Goal: Check status: Check status

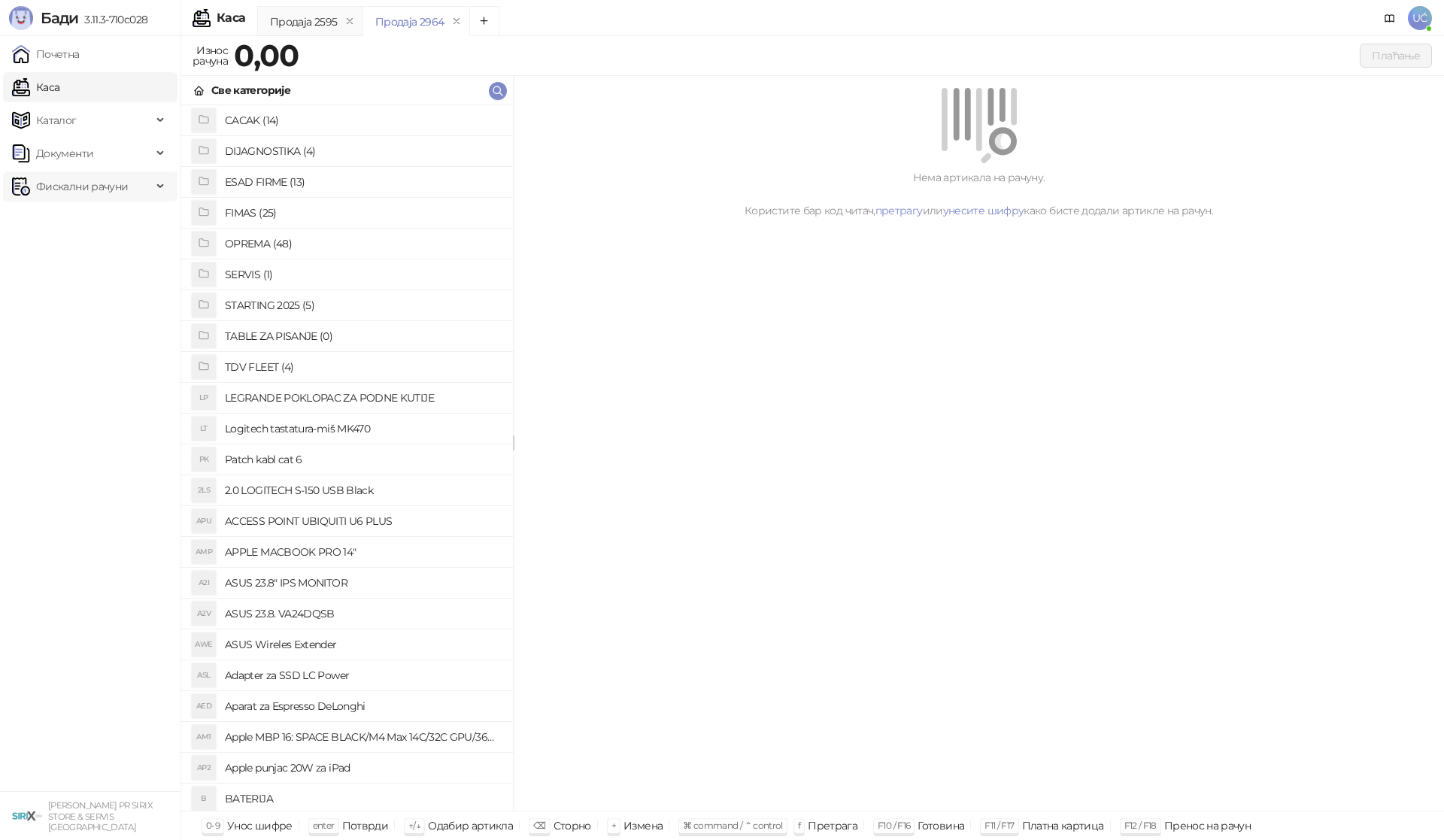
click at [123, 183] on span "Фискални рачуни" at bounding box center [81, 186] width 92 height 30
click at [89, 256] on link "По данима" at bounding box center [57, 253] width 80 height 30
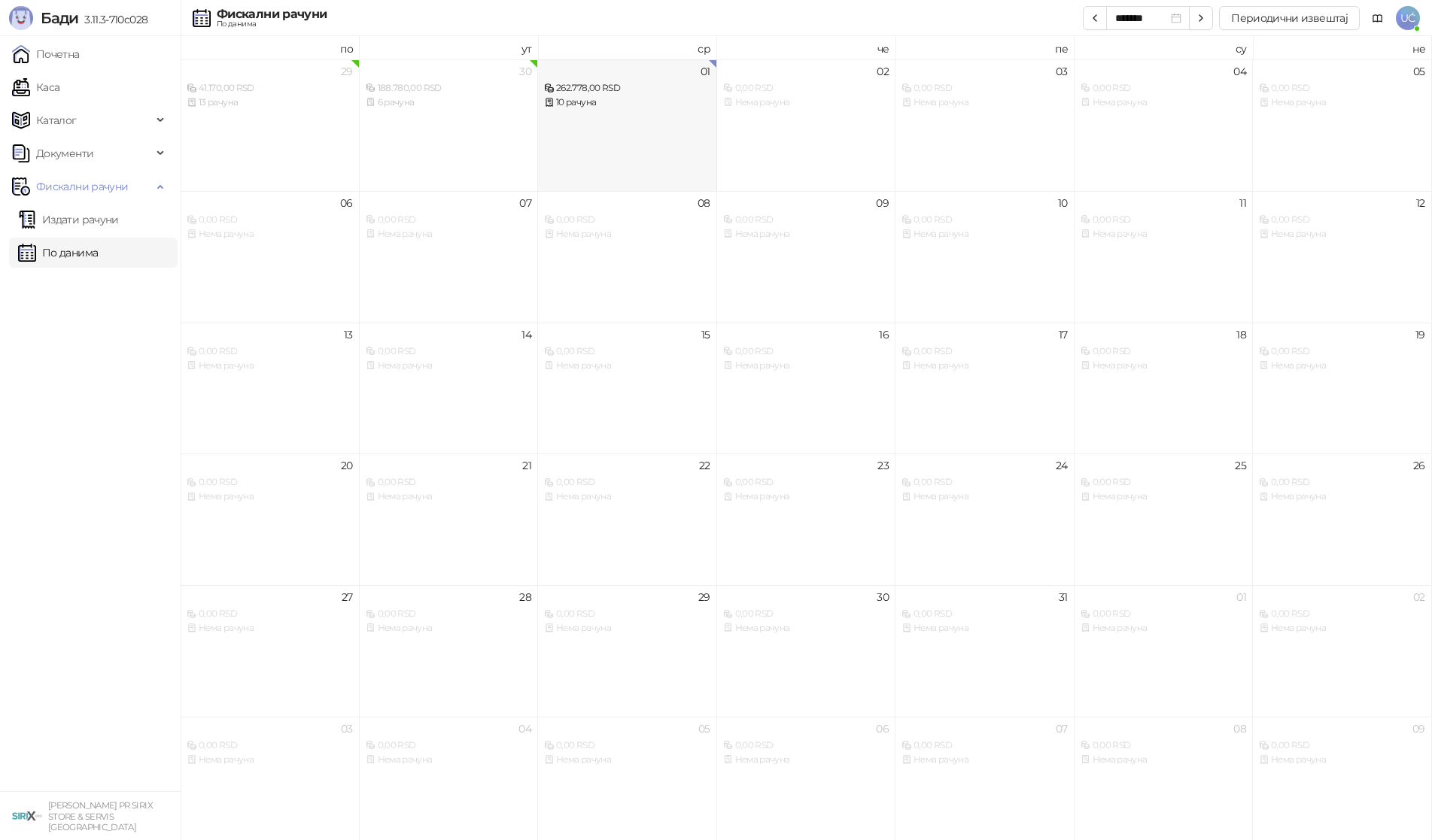
click at [680, 121] on div "01 262.778,00 RSD 10 рачуна" at bounding box center [627, 125] width 179 height 132
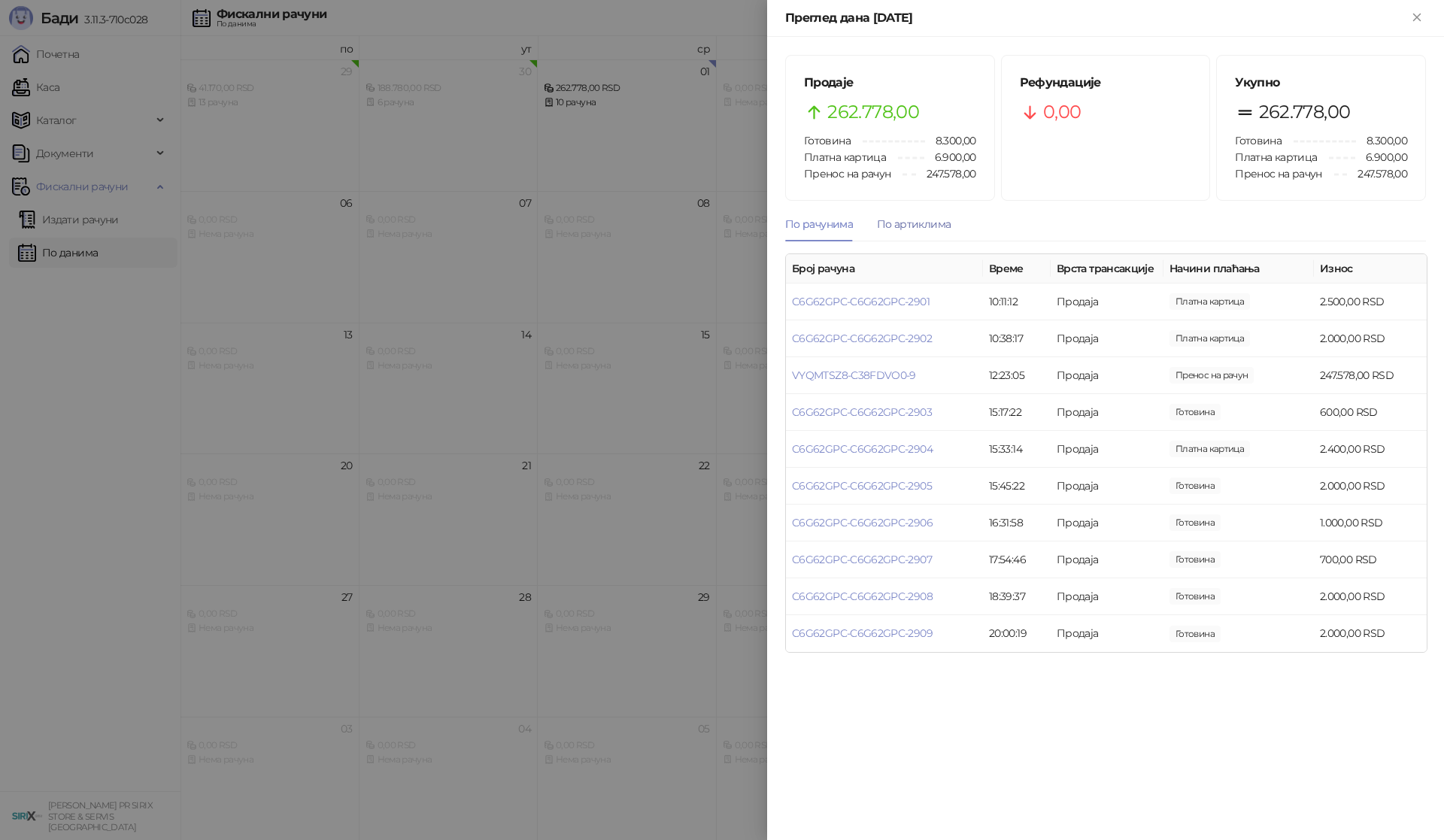
click at [924, 221] on div "По артиклима" at bounding box center [914, 224] width 74 height 17
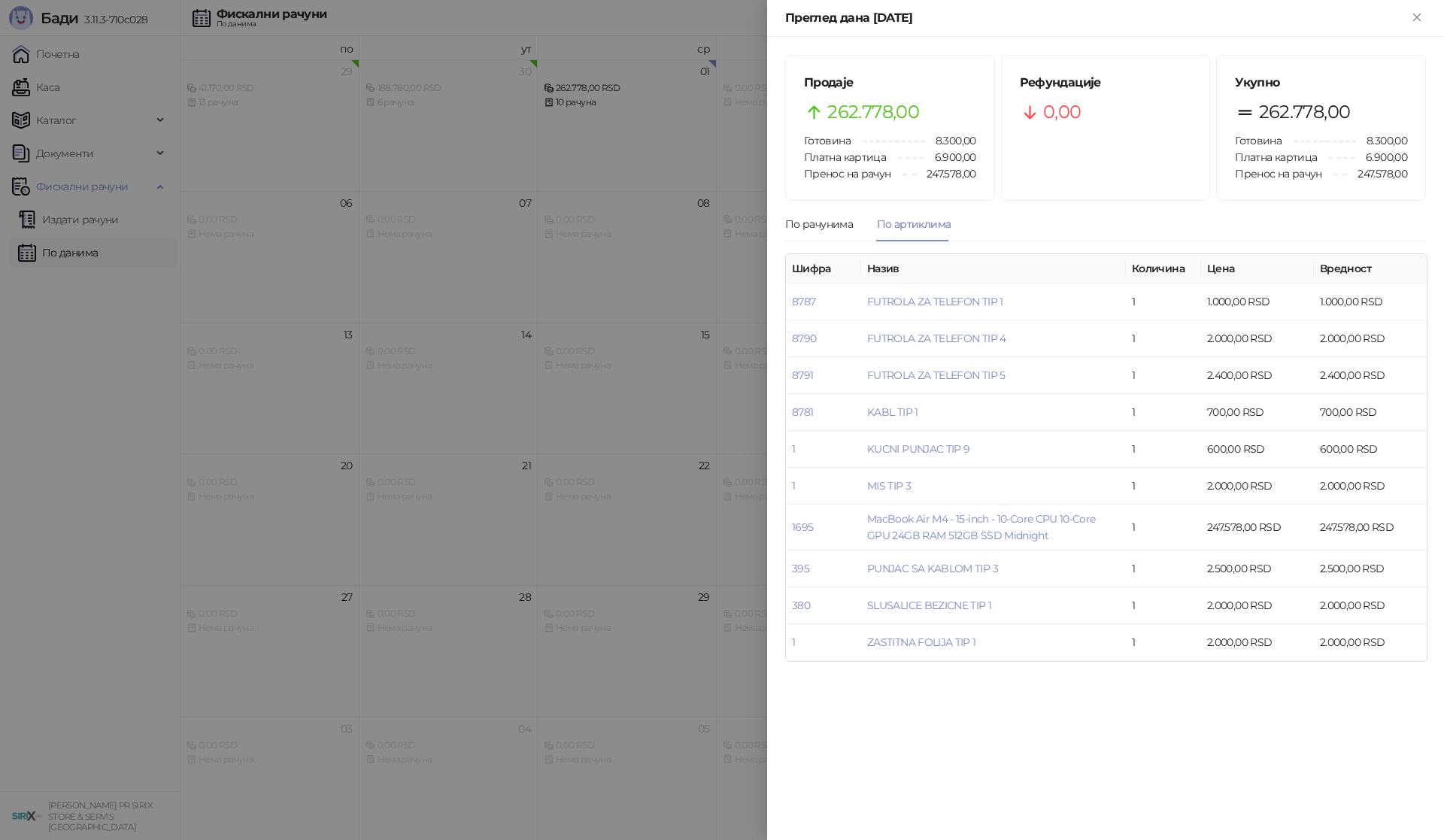
click at [121, 384] on div at bounding box center [722, 420] width 1444 height 840
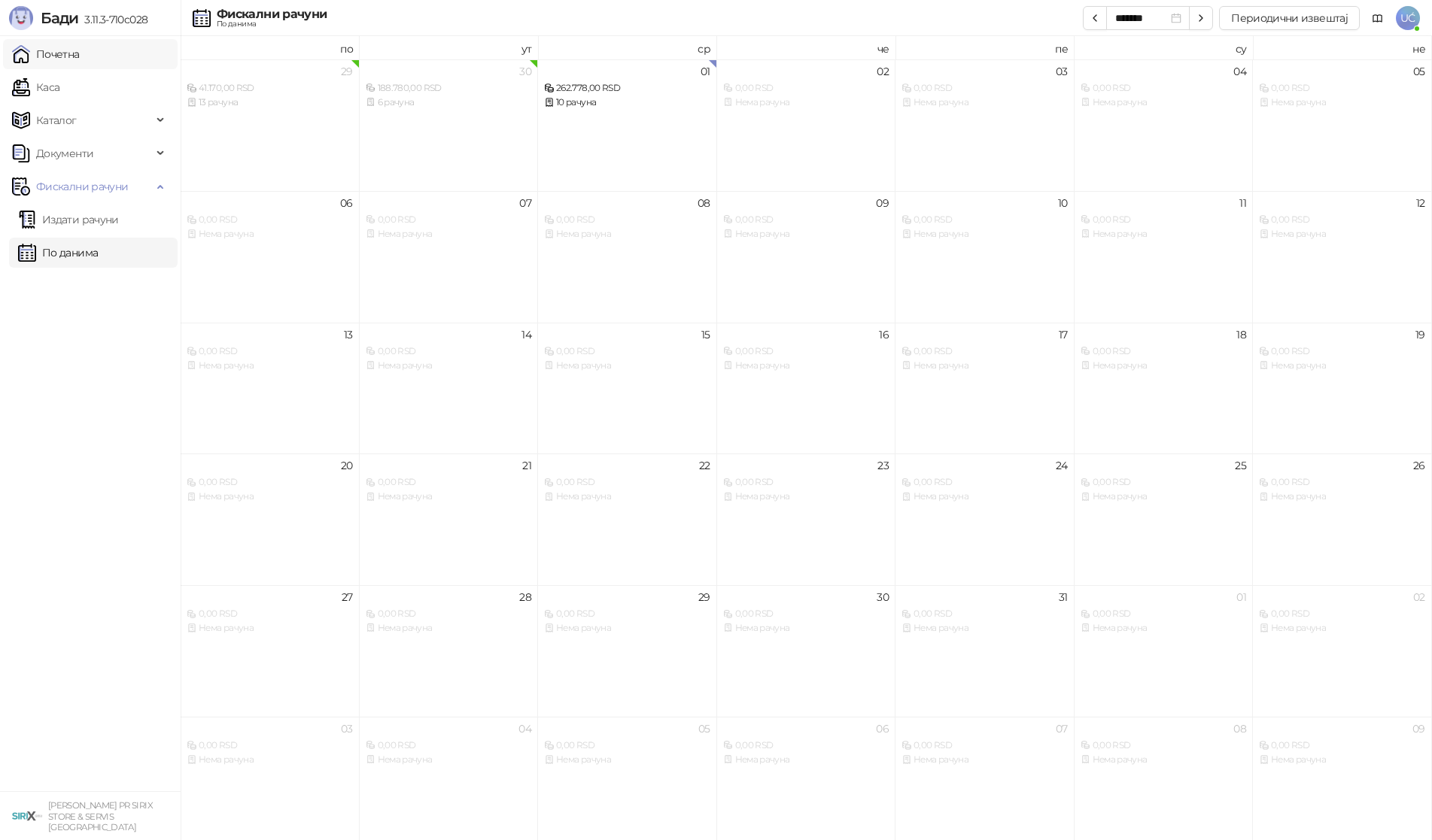
click at [79, 53] on link "Почетна" at bounding box center [45, 55] width 68 height 30
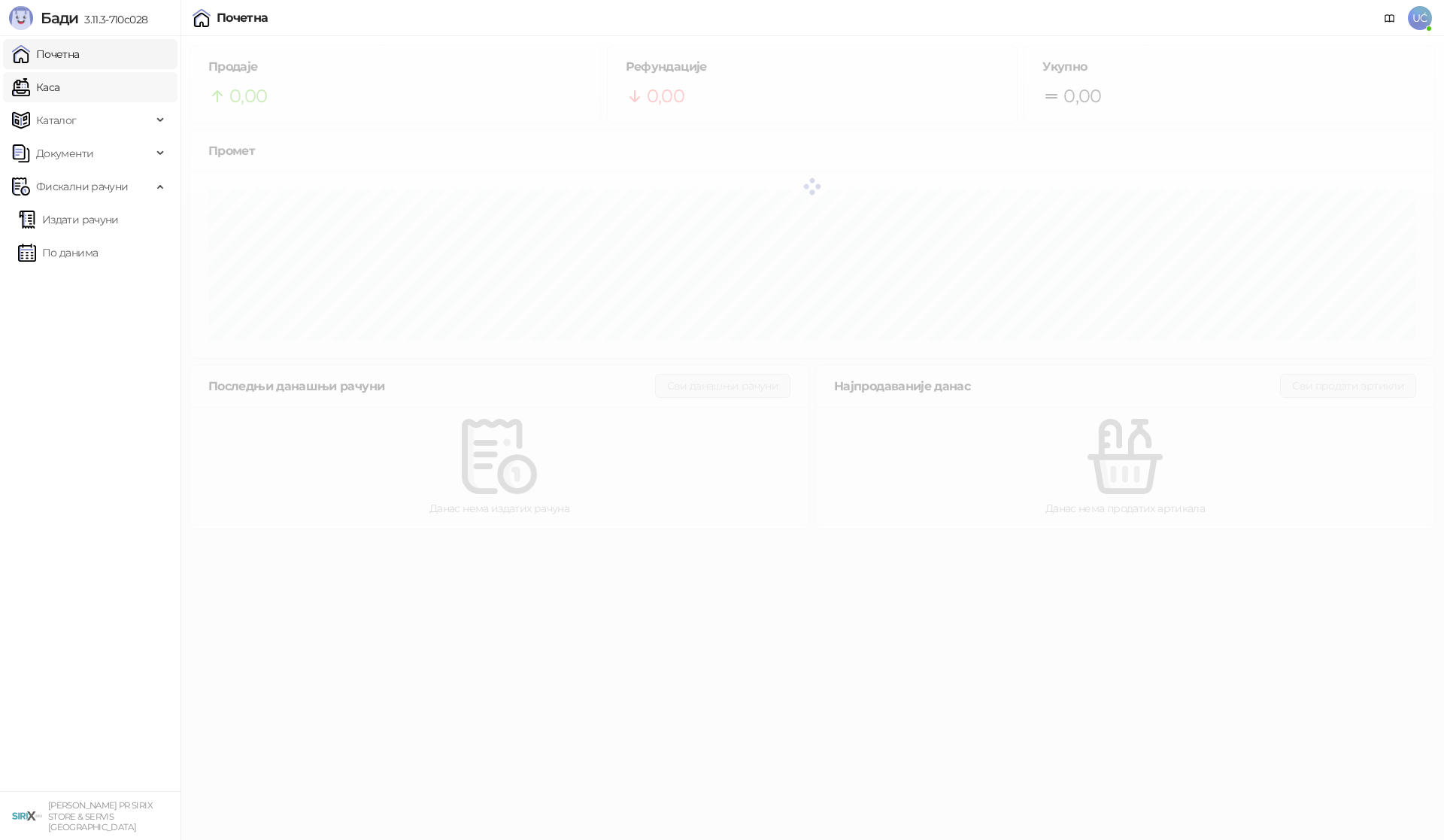
click at [60, 88] on link "Каса" at bounding box center [35, 87] width 47 height 30
